Goal: Task Accomplishment & Management: Manage account settings

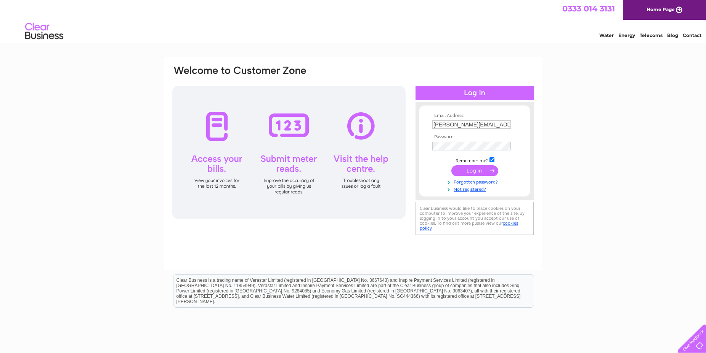
click at [474, 175] on input "submit" at bounding box center [474, 170] width 47 height 11
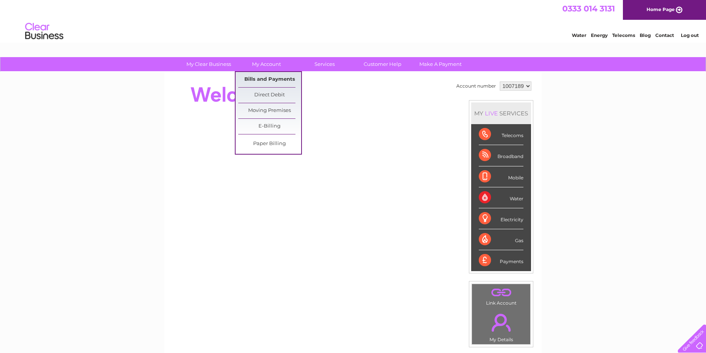
click at [261, 76] on link "Bills and Payments" at bounding box center [269, 79] width 63 height 15
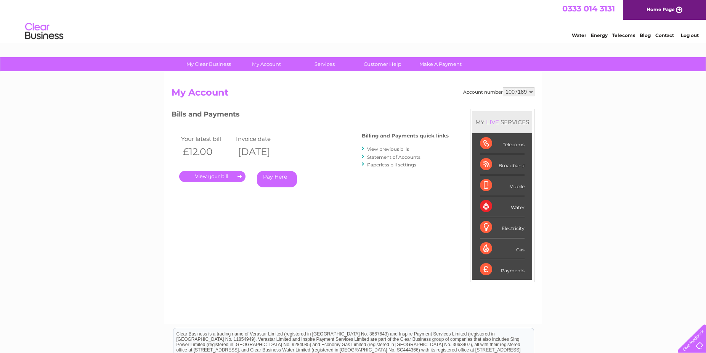
click at [214, 175] on link "." at bounding box center [212, 176] width 66 height 11
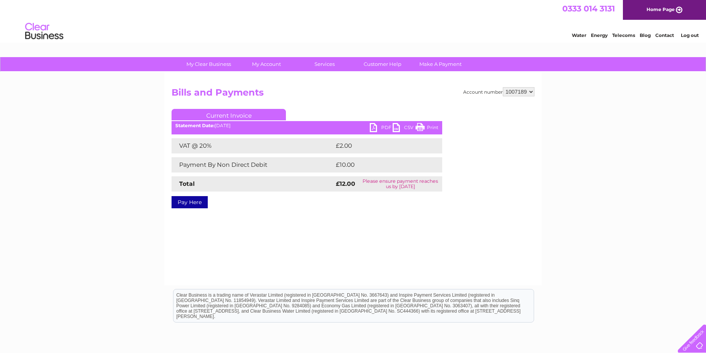
click at [386, 129] on link "PDF" at bounding box center [381, 128] width 23 height 11
